Goal: Information Seeking & Learning: Learn about a topic

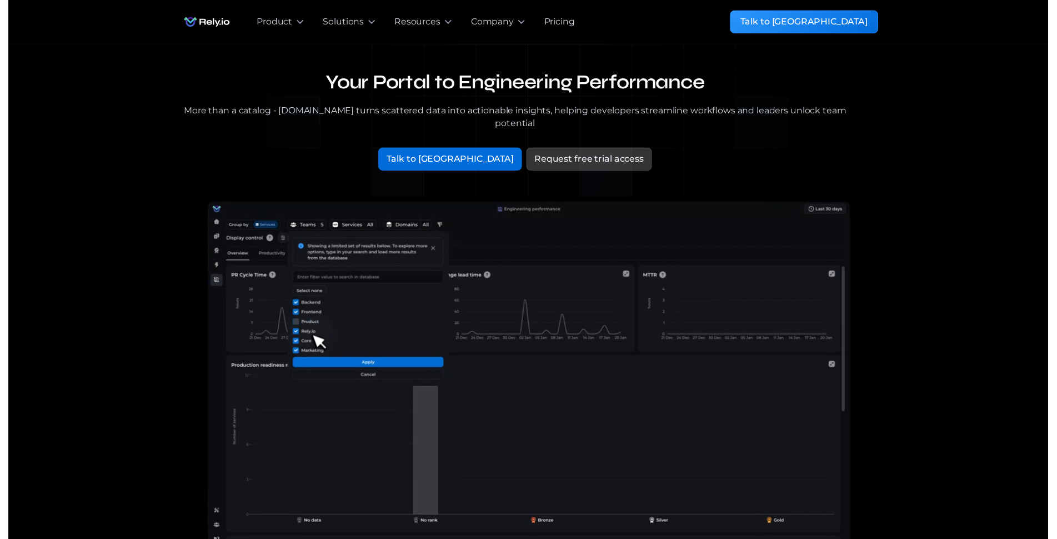
scroll to position [7, 0]
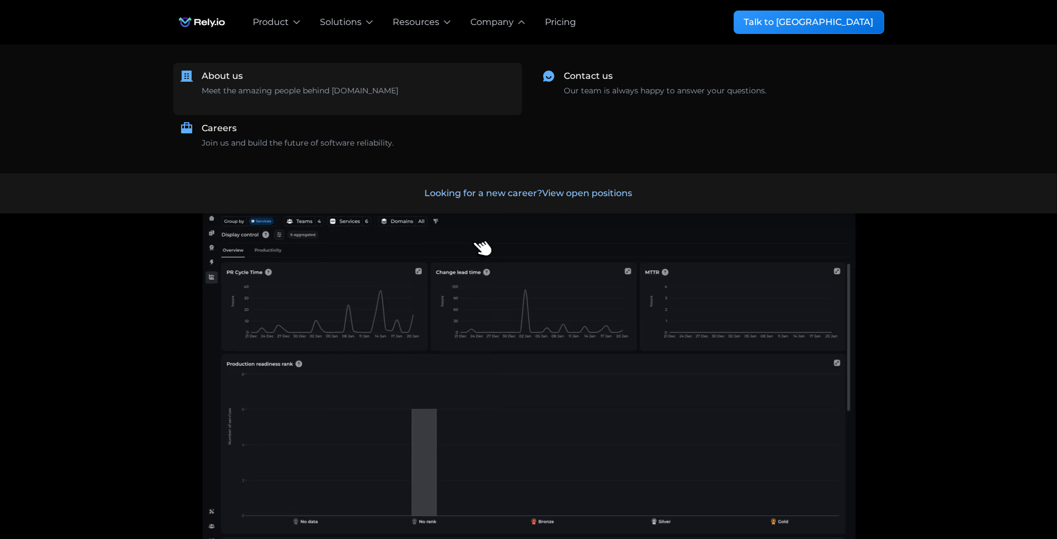
click at [226, 76] on div "About us" at bounding box center [222, 75] width 41 height 13
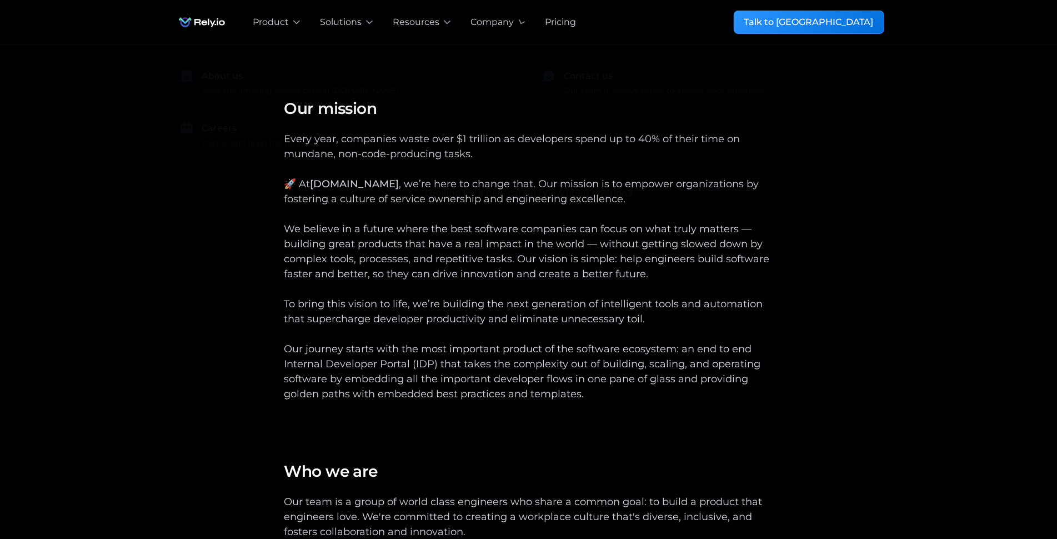
click at [553, 21] on div "Pricing" at bounding box center [560, 22] width 31 height 13
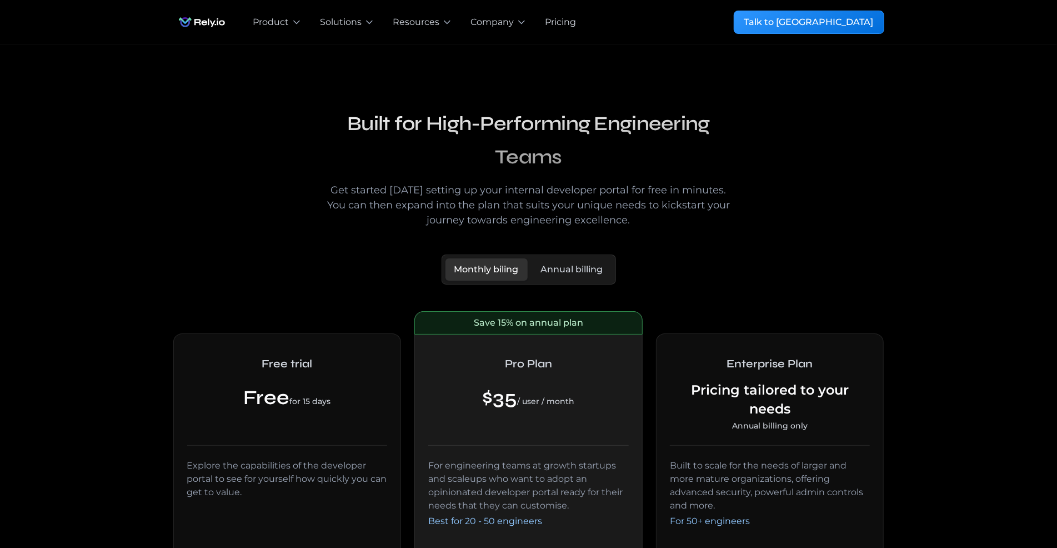
click at [579, 280] on link "Annual billing" at bounding box center [572, 269] width 80 height 22
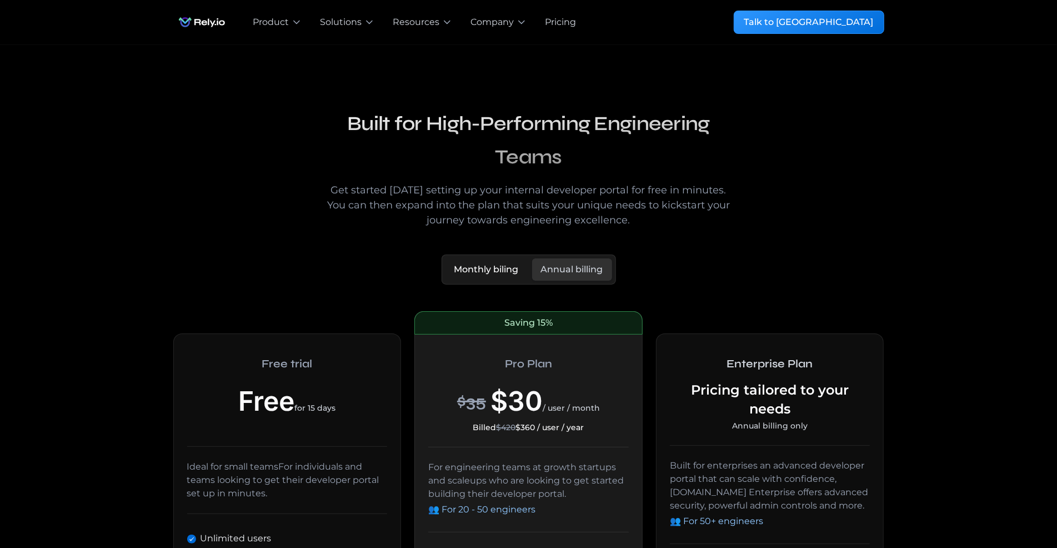
click at [489, 268] on div "Monthly biling" at bounding box center [486, 269] width 64 height 13
